Goal: Task Accomplishment & Management: Manage account settings

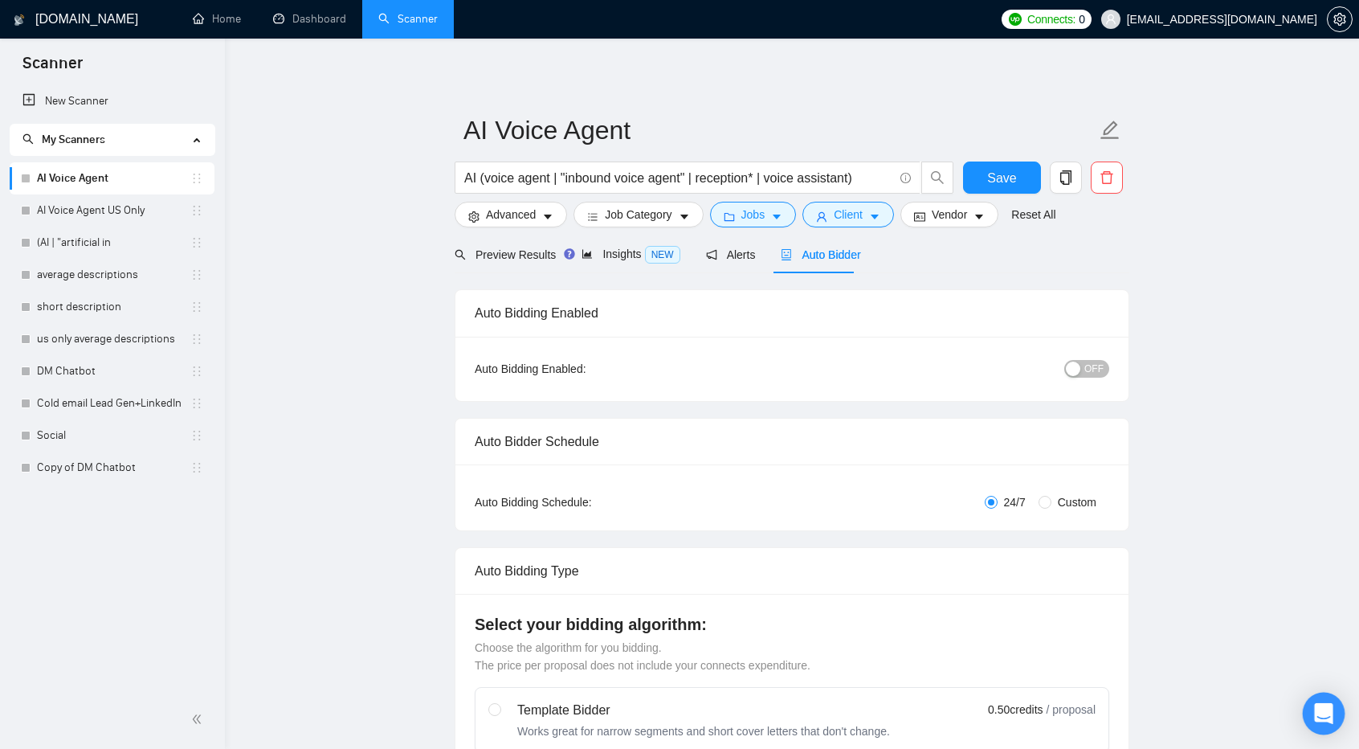
click at [1325, 700] on div "Open Intercom Messenger" at bounding box center [1324, 713] width 43 height 43
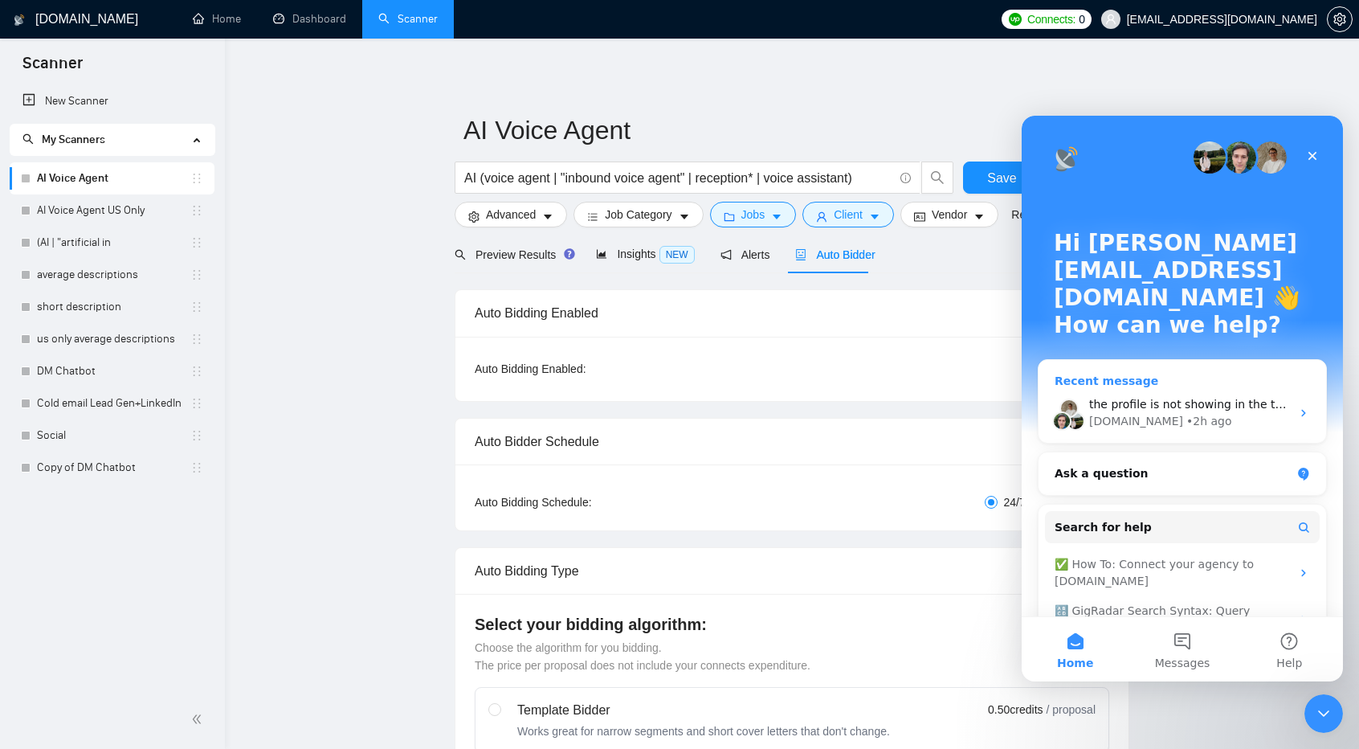
click at [1216, 413] on div "GigRadar.io • 2h ago" at bounding box center [1190, 421] width 202 height 17
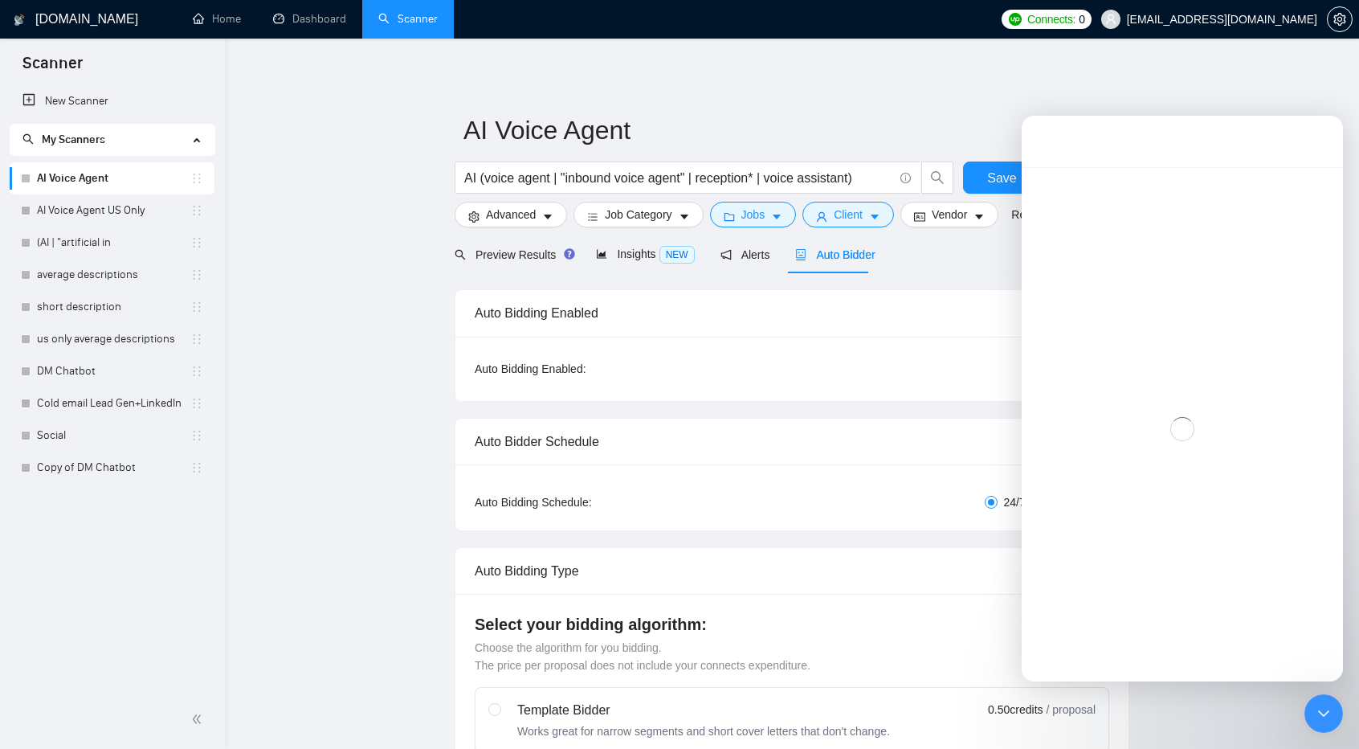
scroll to position [195, 0]
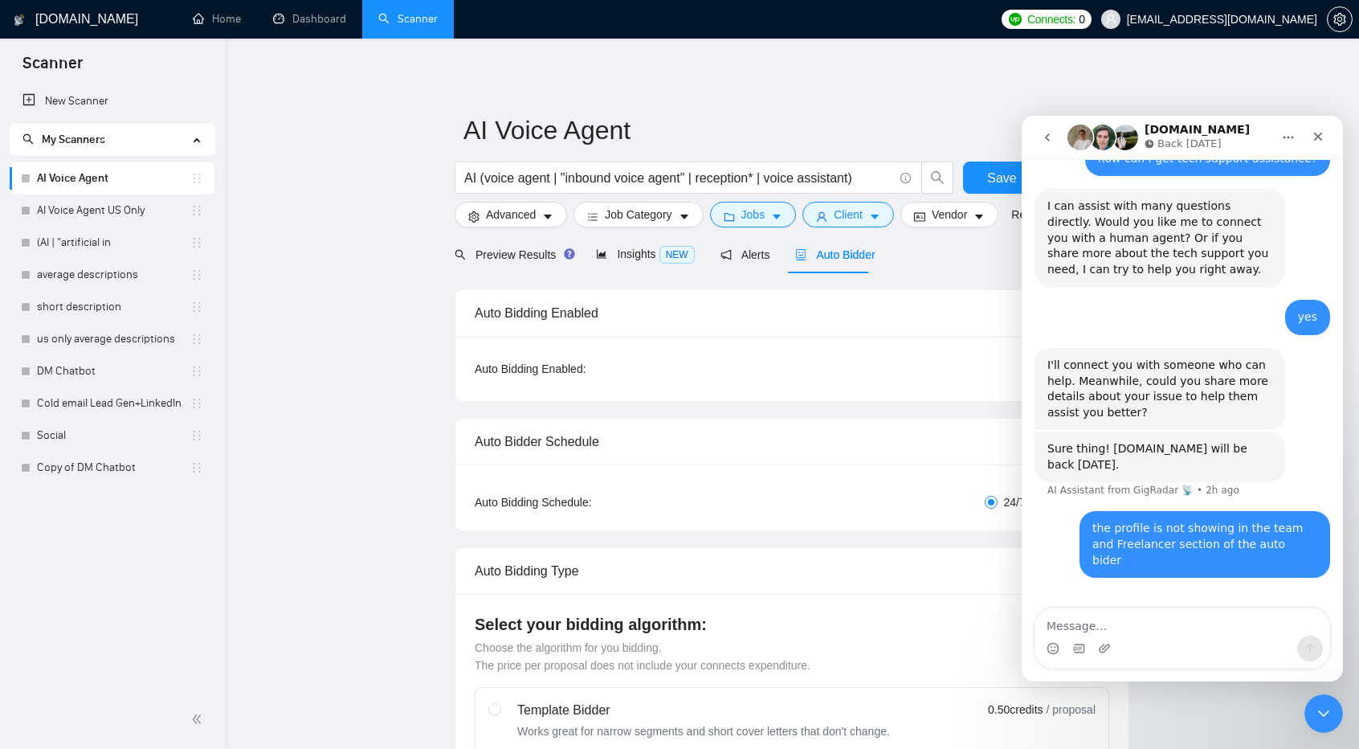
click at [1291, 19] on span "sabri@robuzt.com" at bounding box center [1222, 19] width 190 height 0
click at [1314, 137] on icon "Close" at bounding box center [1318, 136] width 13 height 13
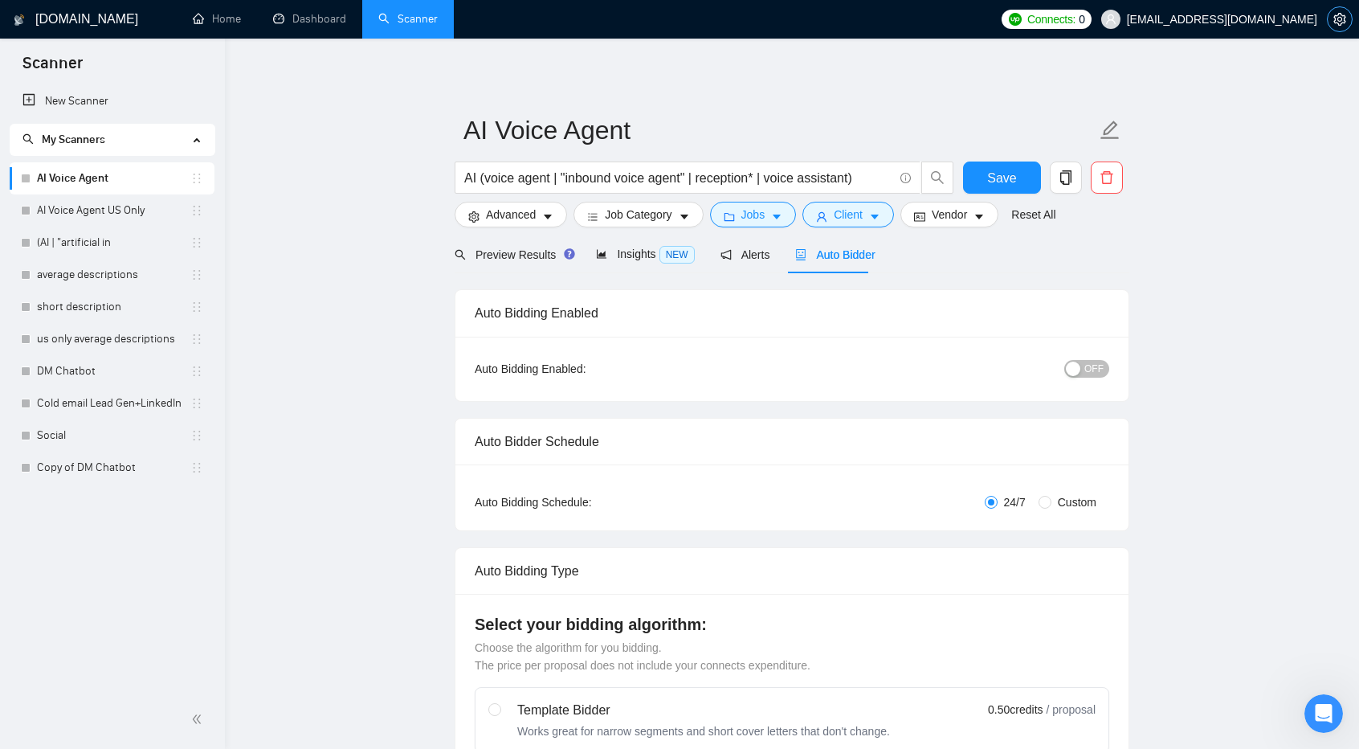
click at [1341, 13] on button "button" at bounding box center [1340, 19] width 26 height 26
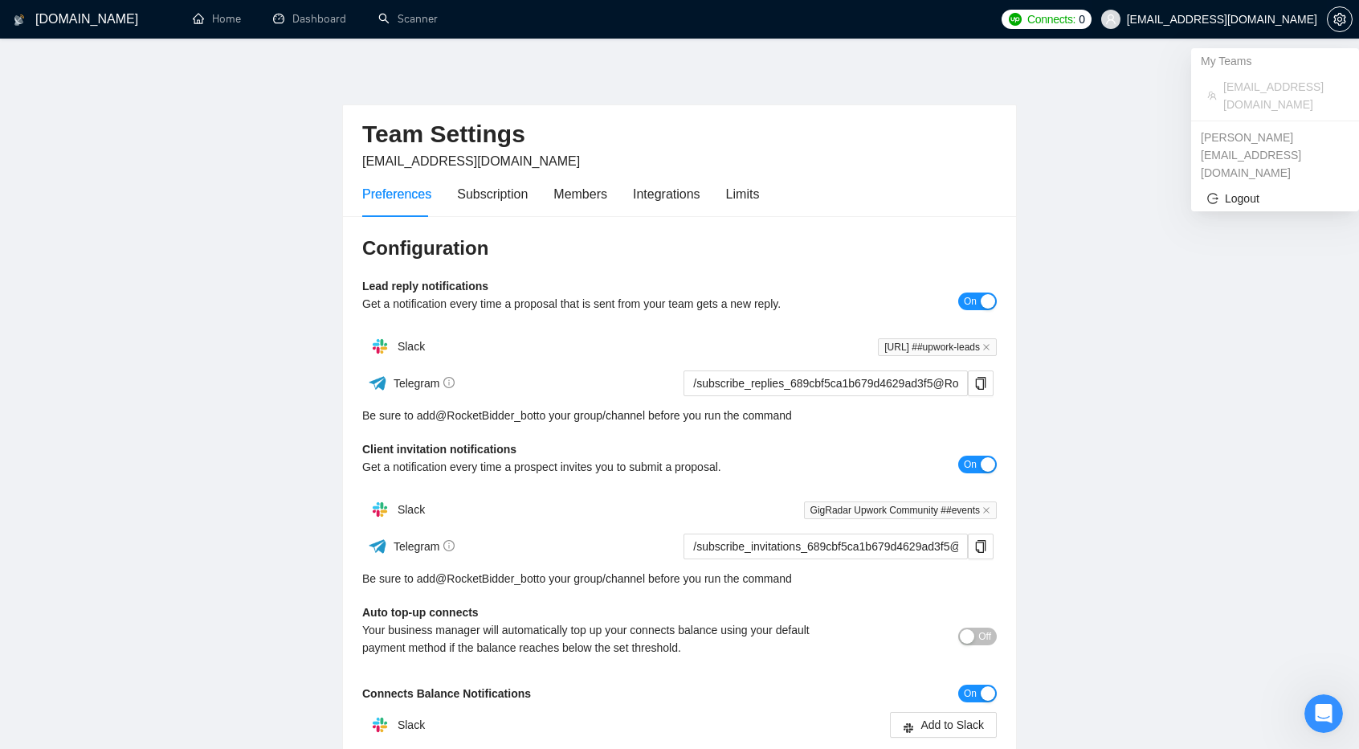
click at [1283, 19] on span "sabri@robuzt.com" at bounding box center [1222, 19] width 190 height 0
click at [1282, 190] on span "Logout" at bounding box center [1275, 199] width 136 height 18
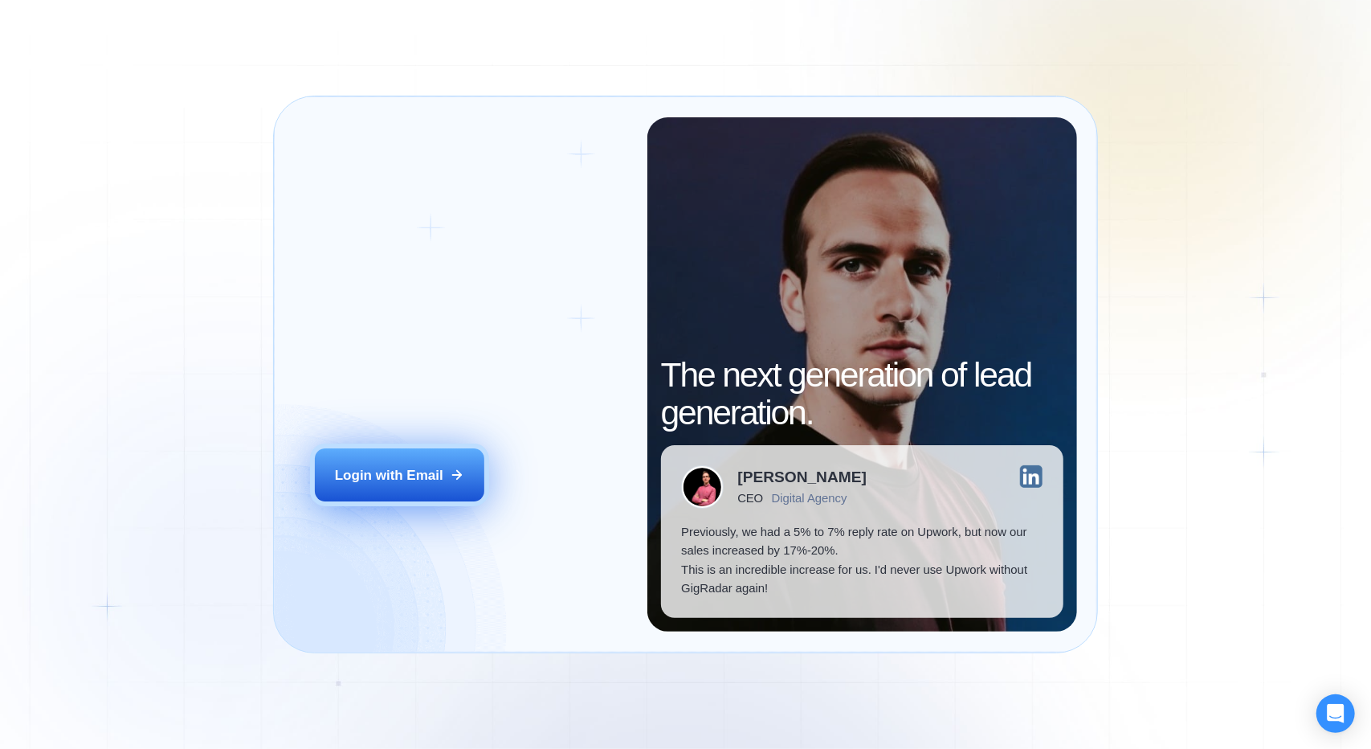
click at [394, 475] on div "Login with Email" at bounding box center [389, 475] width 108 height 18
